Goal: Information Seeking & Learning: Learn about a topic

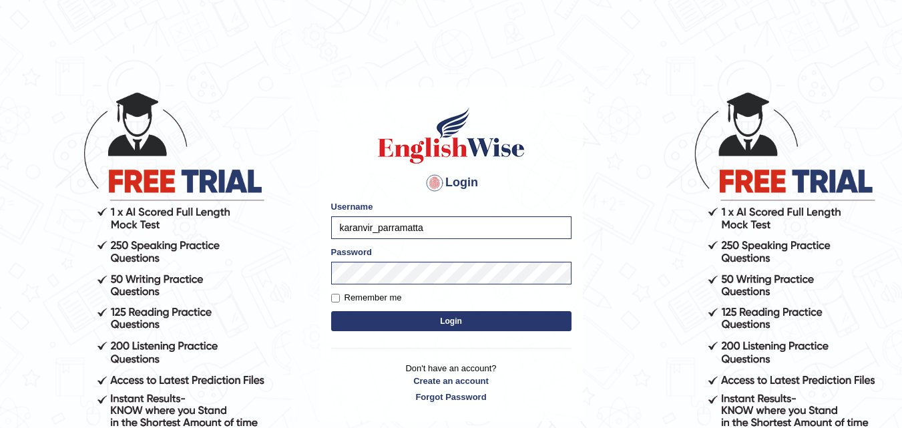
click at [407, 316] on button "Login" at bounding box center [451, 321] width 240 height 20
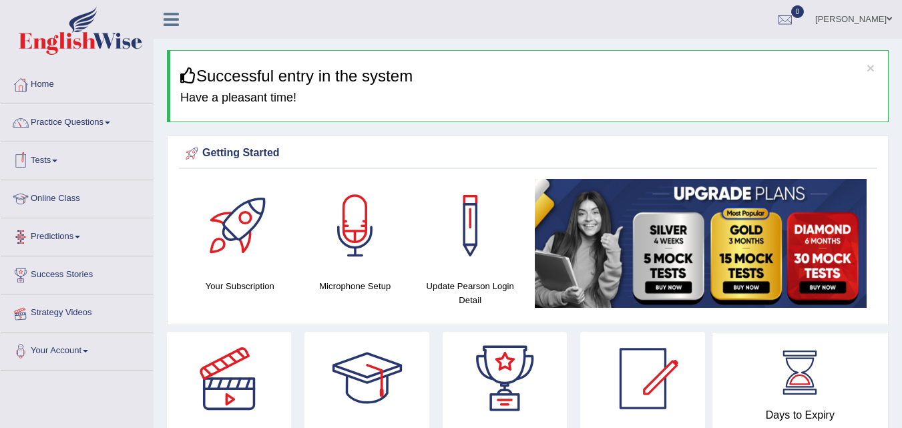
click at [73, 313] on link "Strategy Videos" at bounding box center [77, 310] width 152 height 33
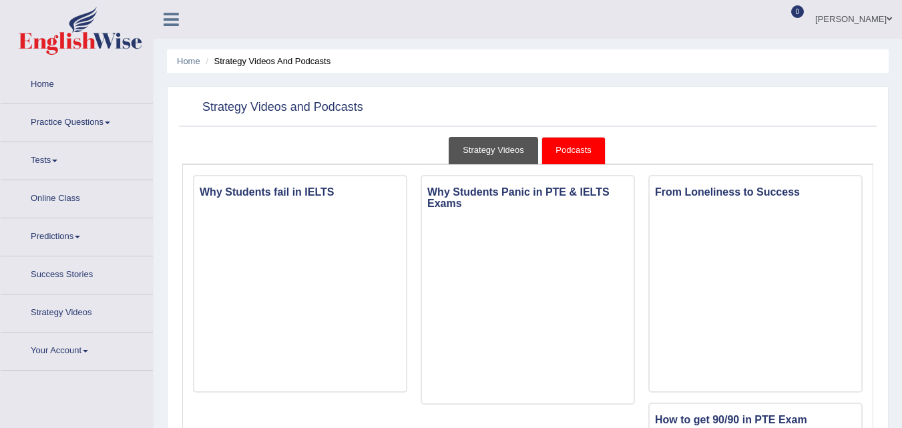
click at [485, 154] on link "Strategy Videos" at bounding box center [493, 150] width 89 height 27
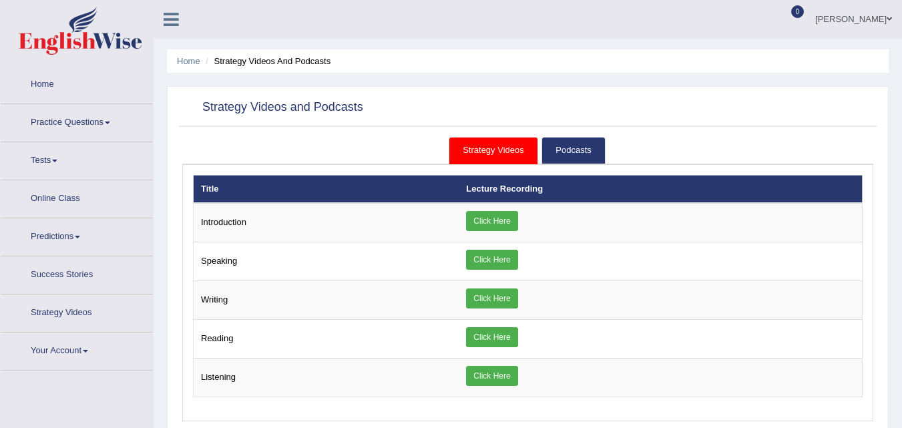
scroll to position [175, 0]
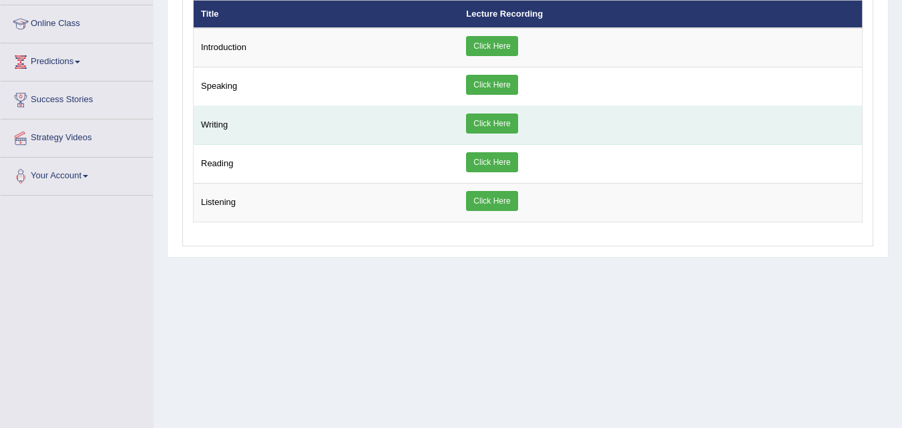
click at [497, 119] on link "Click Here" at bounding box center [491, 123] width 51 height 20
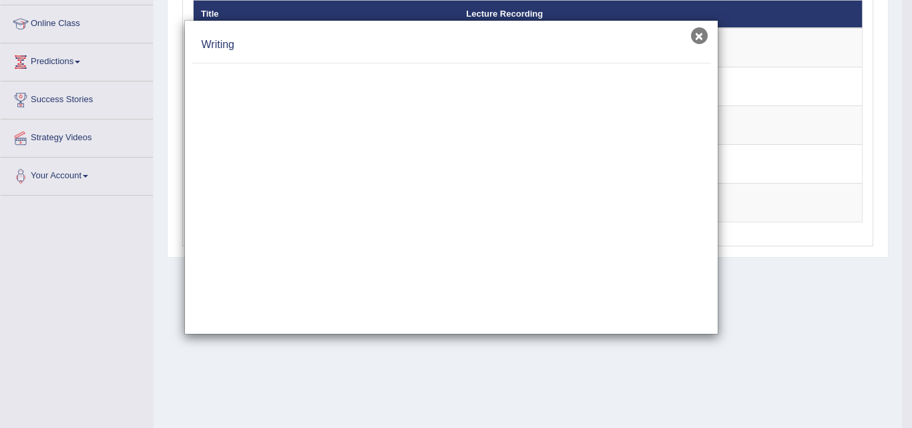
click at [700, 37] on button "×" at bounding box center [699, 35] width 17 height 17
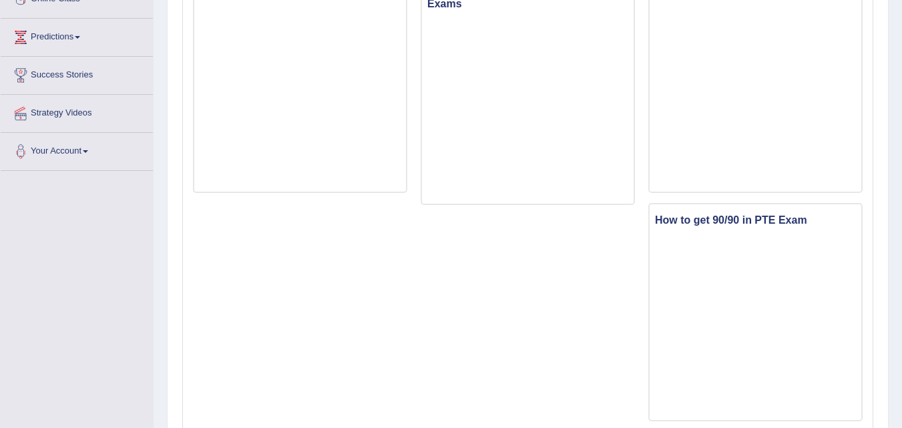
scroll to position [175, 0]
